Goal: Navigation & Orientation: Understand site structure

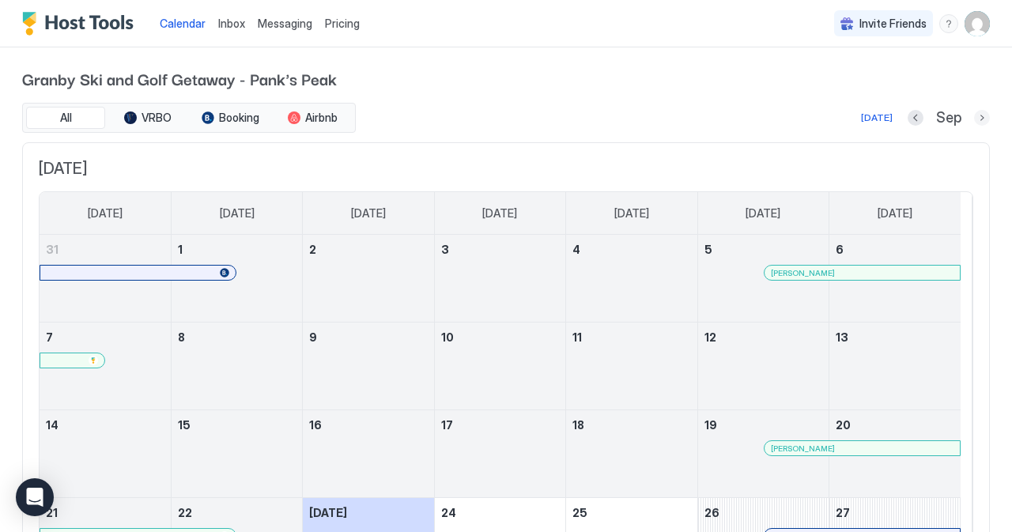
click at [974, 119] on button "Next month" at bounding box center [982, 118] width 16 height 16
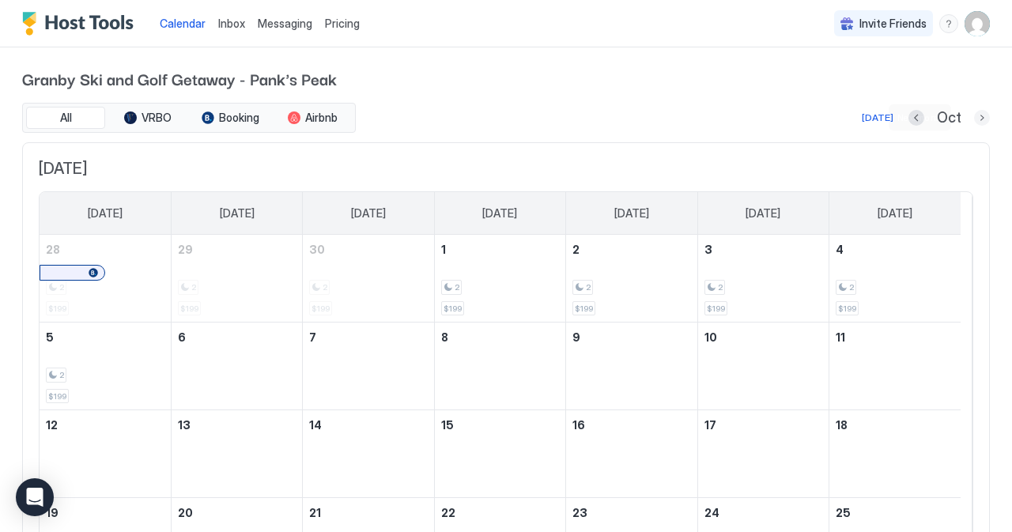
click at [974, 119] on button "Next month" at bounding box center [982, 118] width 16 height 16
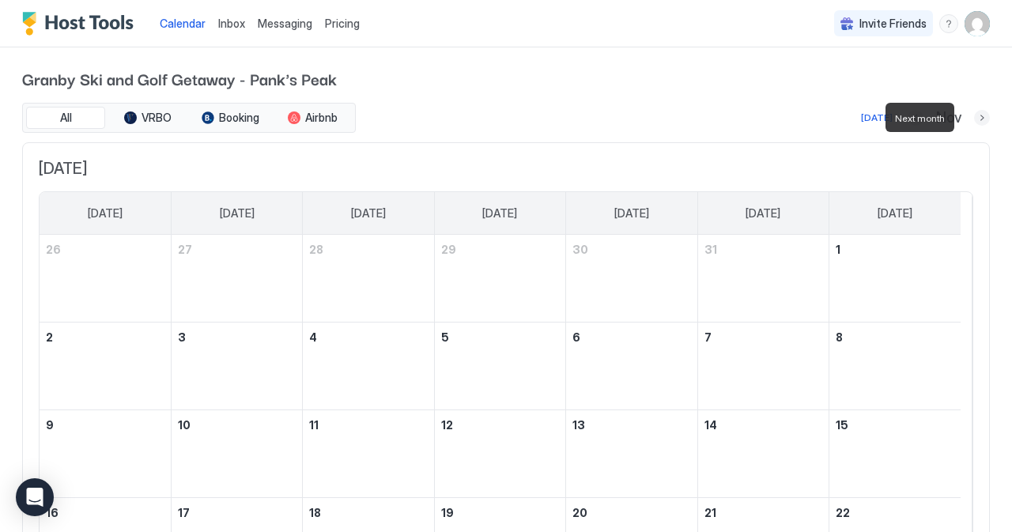
click at [974, 119] on button "Next month" at bounding box center [982, 118] width 16 height 16
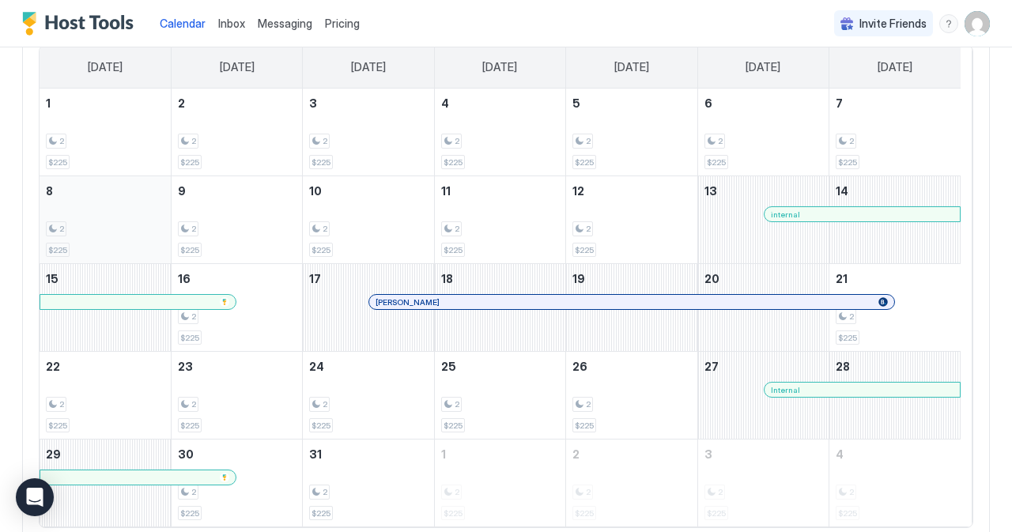
scroll to position [151, 0]
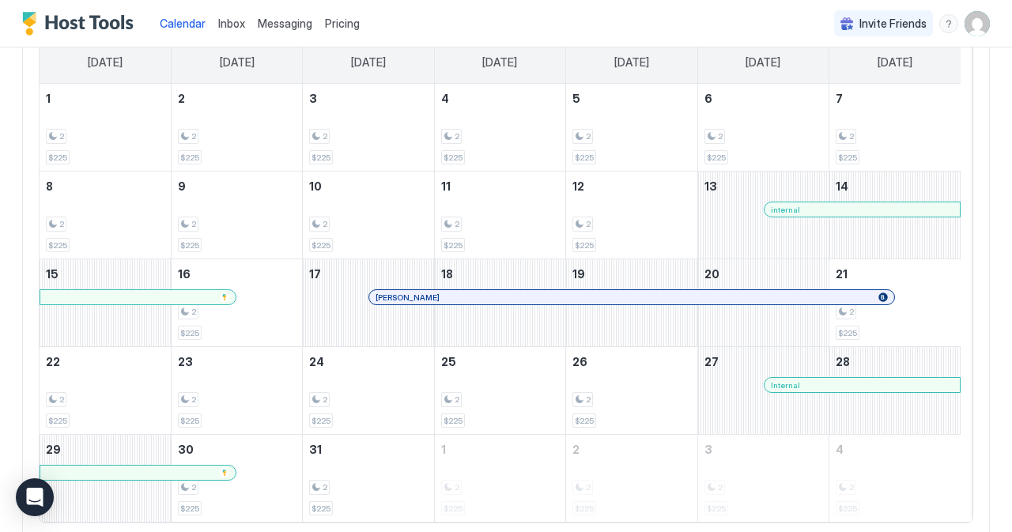
click at [716, 27] on div "Calendar Inbox Messaging Pricing Invite Friends RP" at bounding box center [506, 23] width 1012 height 47
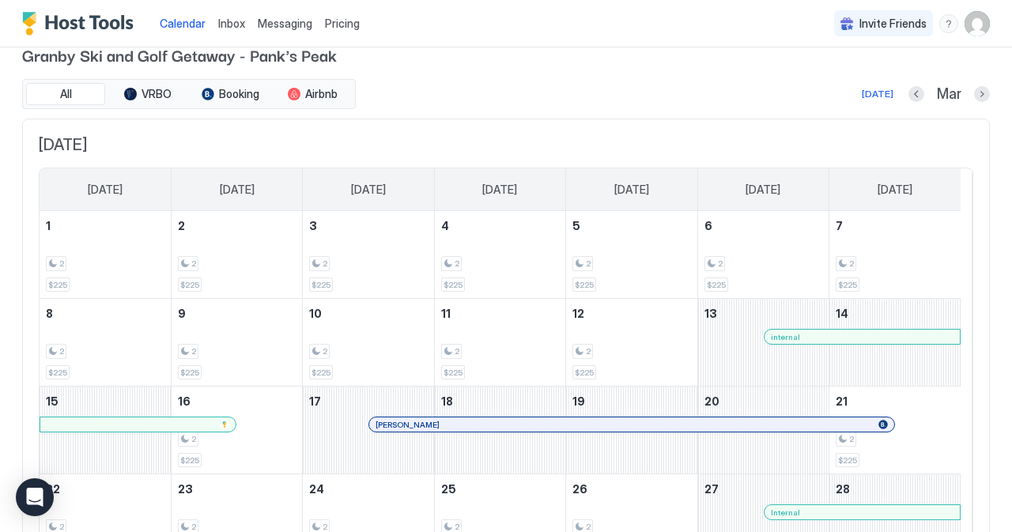
scroll to position [22, 0]
click at [909, 97] on button "Previous month" at bounding box center [917, 96] width 16 height 16
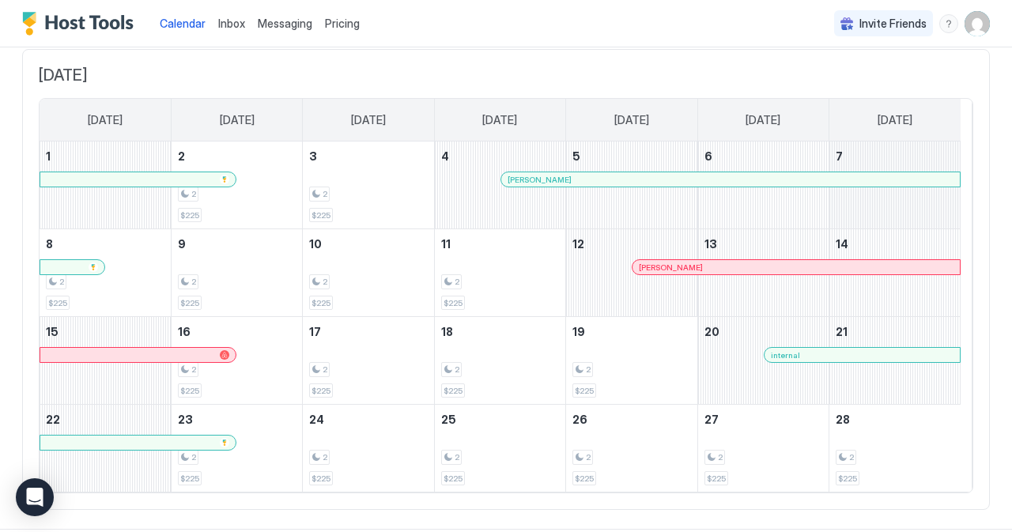
scroll to position [0, 0]
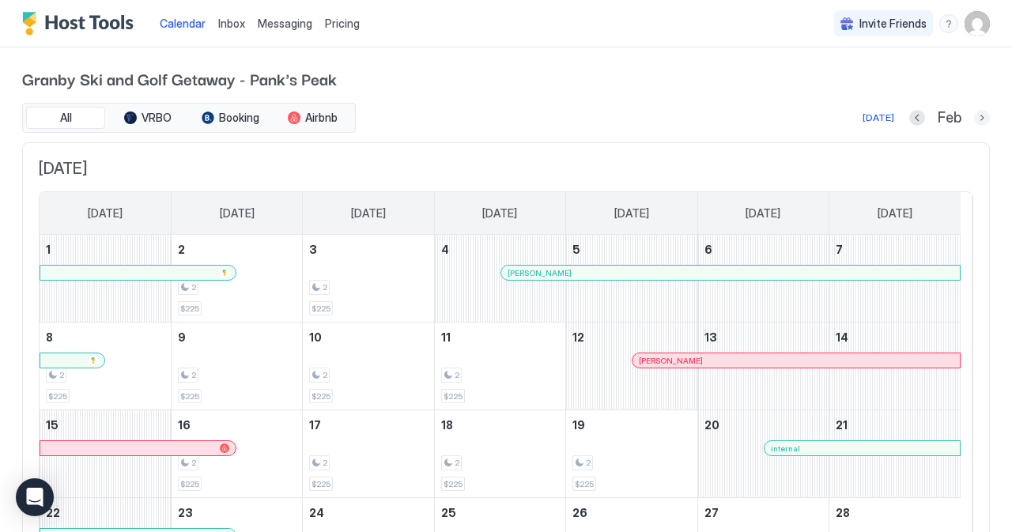
click at [974, 116] on button "Next month" at bounding box center [982, 118] width 16 height 16
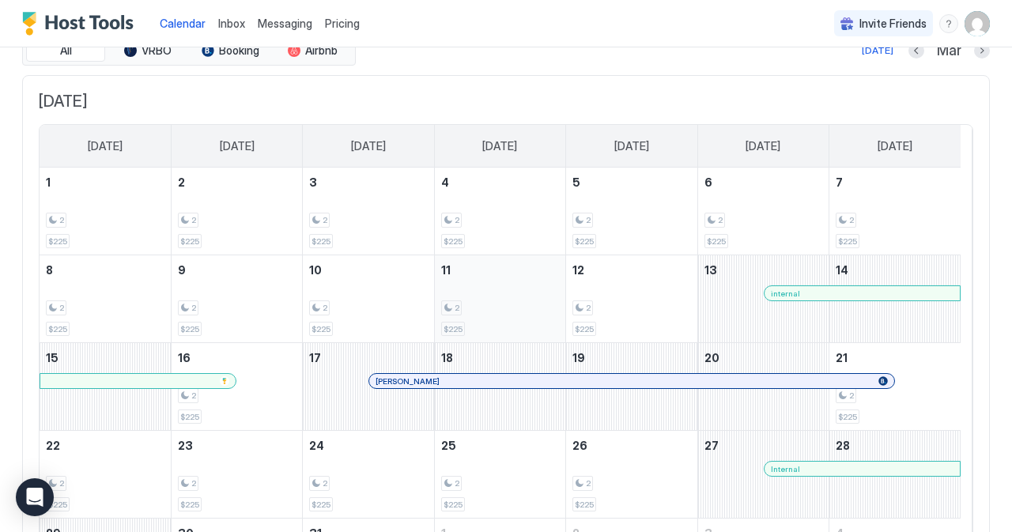
scroll to position [70, 0]
